Goal: Check status: Check status

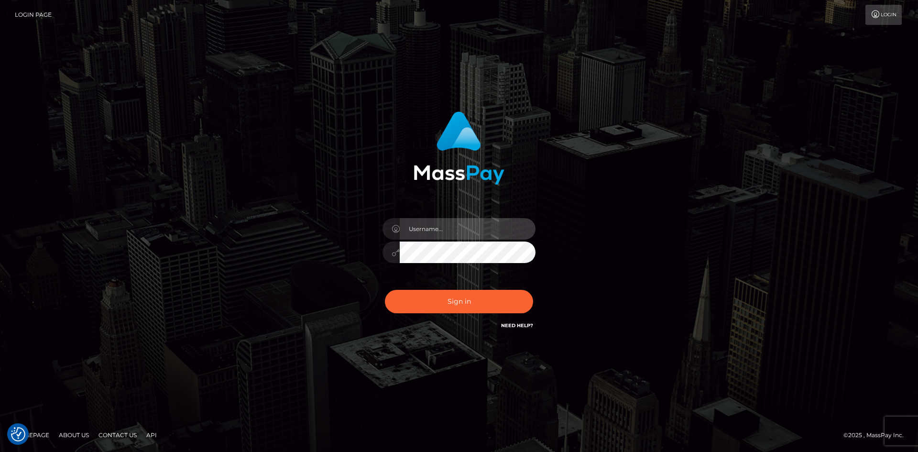
click at [429, 233] on input "text" at bounding box center [468, 229] width 136 height 22
type input "pranav"
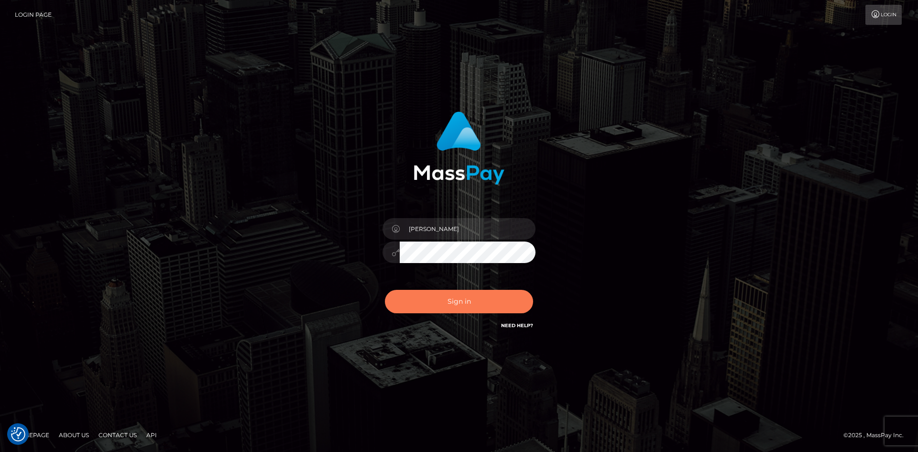
click at [452, 307] on button "Sign in" at bounding box center [459, 301] width 148 height 23
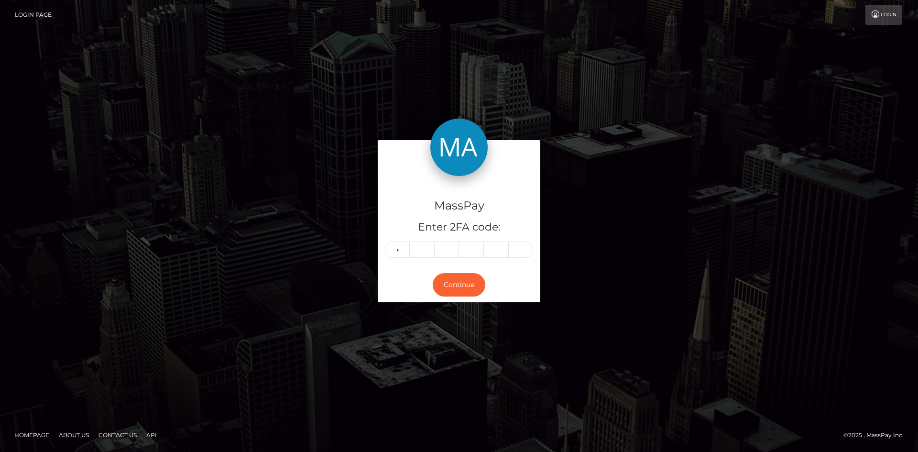
type input "0"
type input "8"
type input "5"
type input "2"
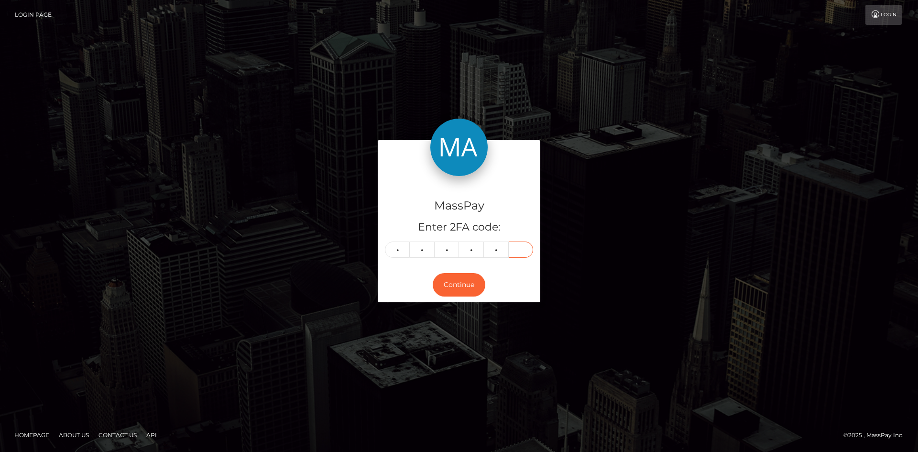
type input "7"
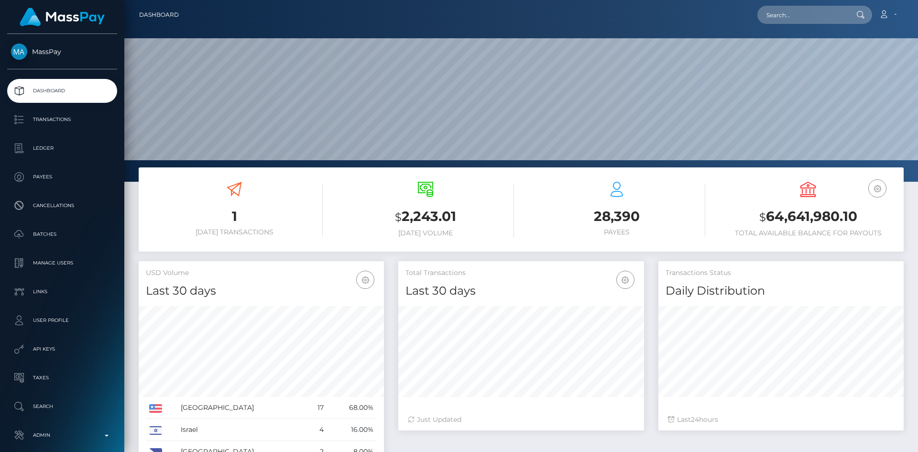
scroll to position [170, 246]
click at [774, 16] on input "text" at bounding box center [802, 15] width 90 height 18
paste input "pout_PyVHqnOTEkwHg"
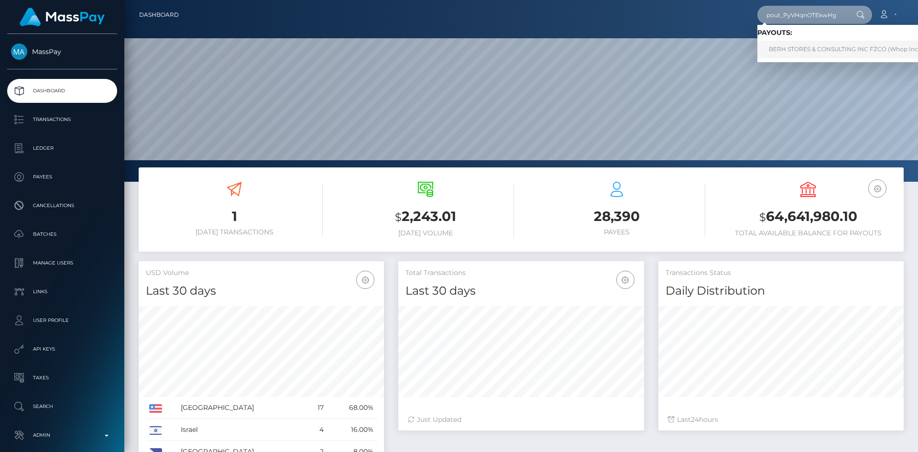
type input "pout_PyVHqnOTEkwHg"
click at [796, 51] on link "BERH STORES & CONSULTING INC FZCO (Whop Inc - )" at bounding box center [846, 50] width 179 height 18
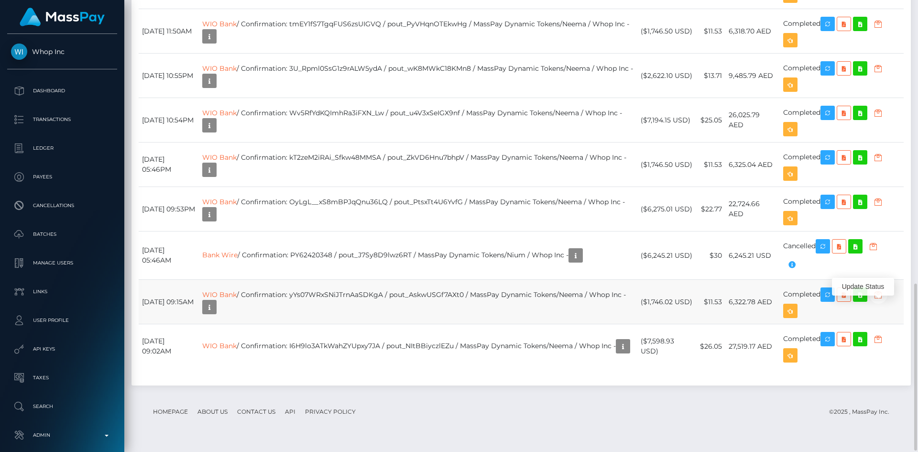
scroll to position [115, 246]
click at [849, 301] on icon at bounding box center [843, 295] width 11 height 12
click at [866, 301] on icon at bounding box center [859, 295] width 11 height 12
click at [403, 422] on footer "Homepage About Us Contact Us API Privacy Policy © 2025 , MassPay Inc." at bounding box center [521, 411] width 765 height 33
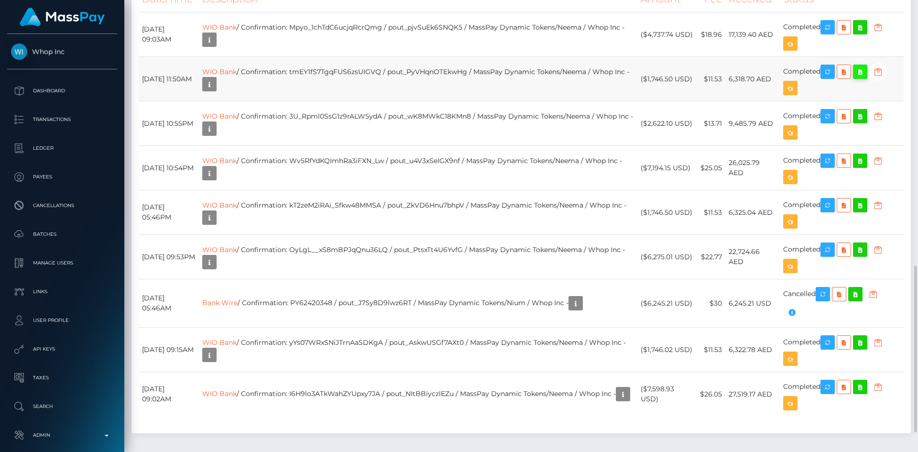
click at [866, 78] on icon at bounding box center [859, 72] width 11 height 12
click at [866, 122] on icon at bounding box center [859, 116] width 11 height 12
click at [866, 33] on icon at bounding box center [859, 28] width 11 height 12
click at [866, 167] on icon at bounding box center [859, 161] width 11 height 12
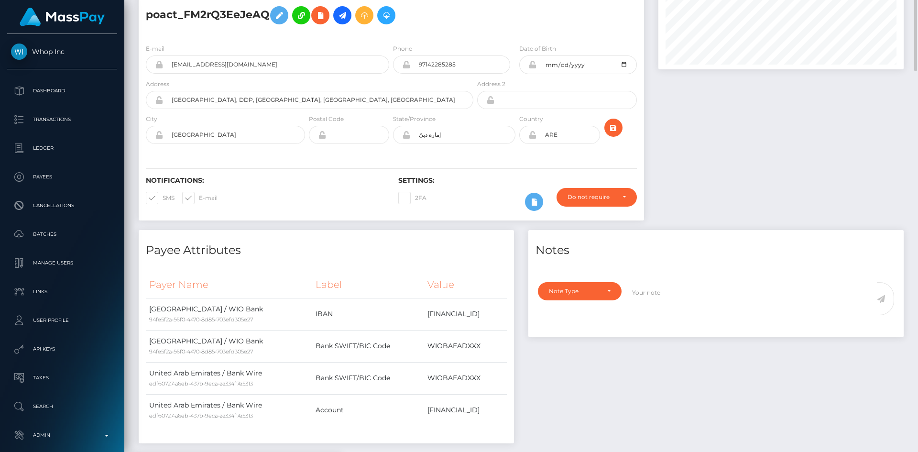
scroll to position [0, 0]
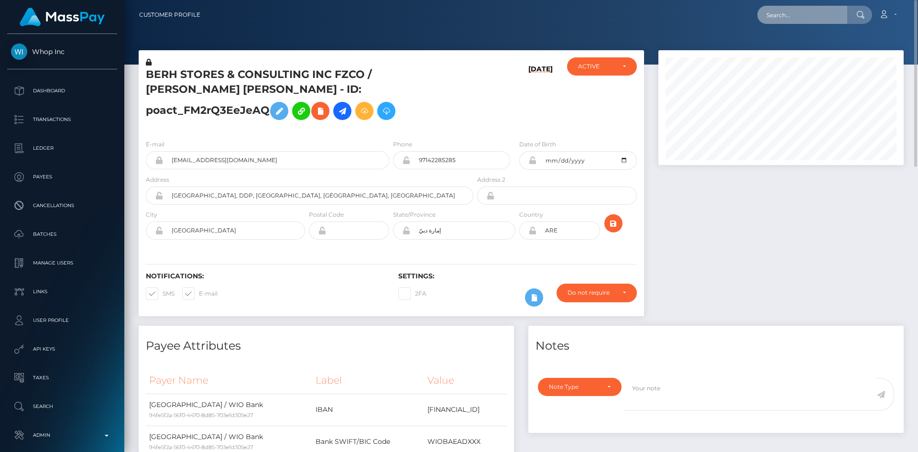
click at [803, 9] on input "text" at bounding box center [802, 15] width 90 height 18
paste input "pout_V0lfKKeoySkuD"
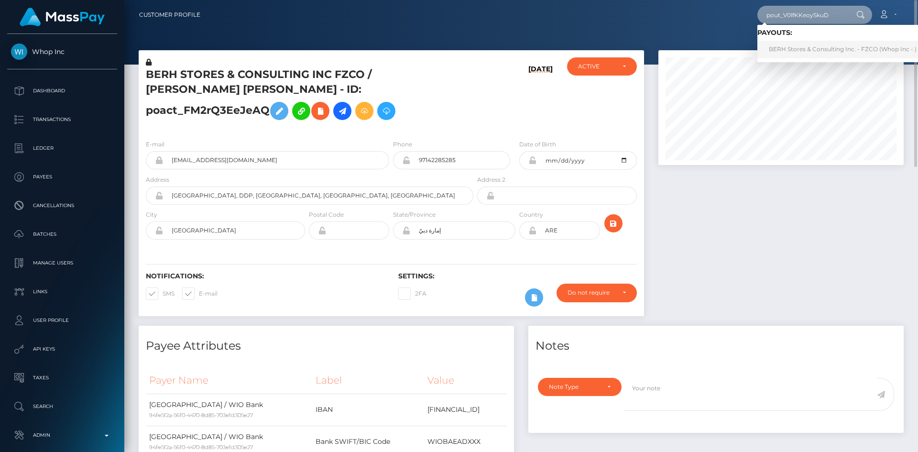
type input "pout_V0lfKKeoySkuD"
click at [806, 44] on link "BERH Stores & Consulting Inc. - FZCO (Whop Inc - )" at bounding box center [842, 50] width 171 height 18
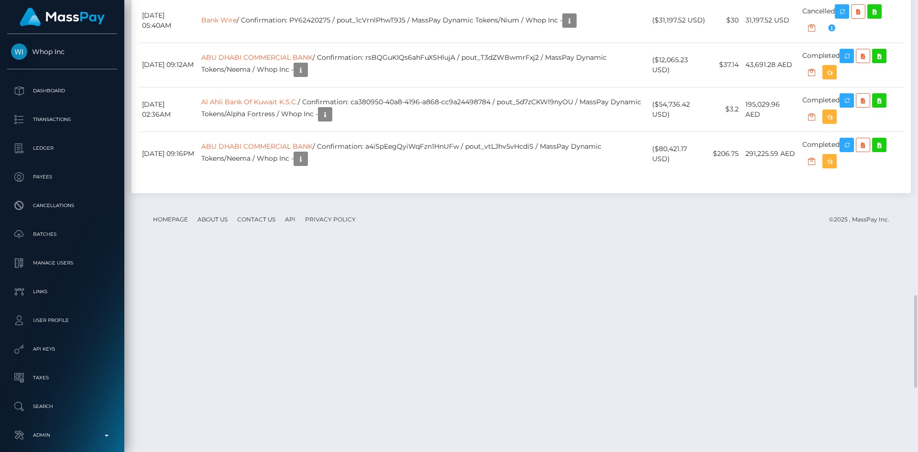
scroll to position [1291, 0]
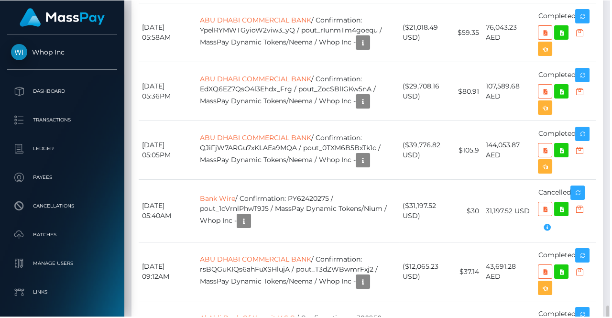
scroll to position [115, 143]
